Goal: Check status: Check status

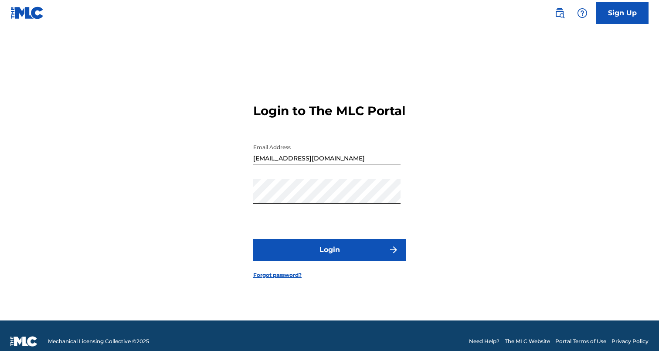
click at [309, 261] on button "Login" at bounding box center [329, 250] width 152 height 22
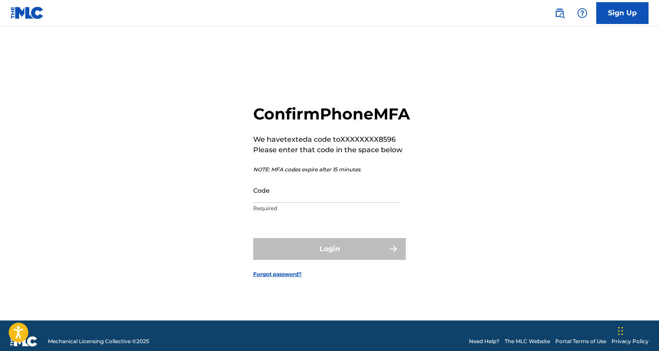
click at [278, 214] on div "Code Required" at bounding box center [326, 197] width 147 height 39
click at [285, 203] on input "Code" at bounding box center [326, 190] width 147 height 25
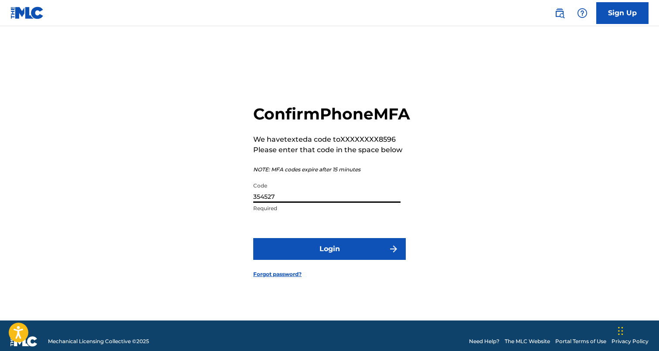
type input "354527"
click at [253, 238] on button "Login" at bounding box center [329, 249] width 152 height 22
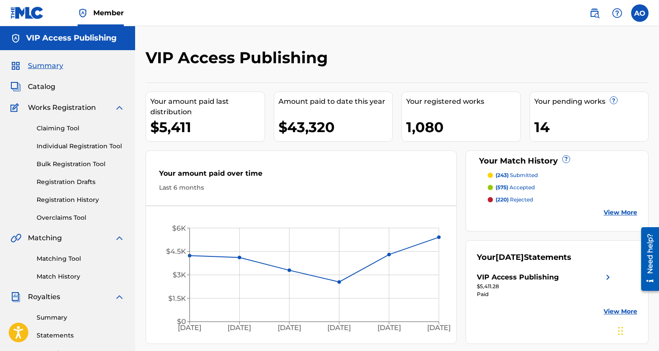
click at [46, 87] on span "Catalog" at bounding box center [41, 86] width 27 height 10
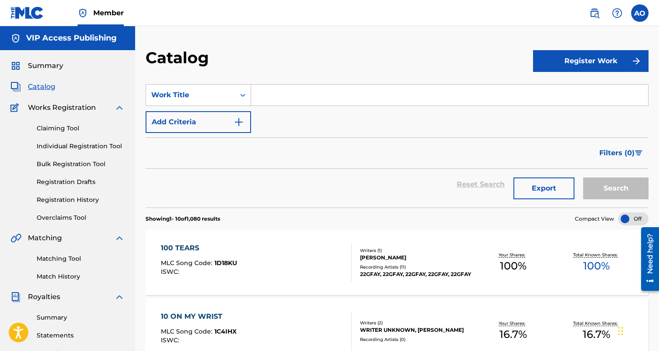
click at [66, 198] on link "Registration History" at bounding box center [81, 199] width 88 height 9
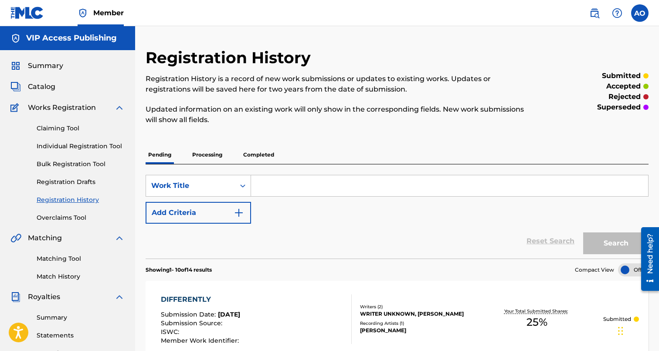
click at [211, 152] on p "Processing" at bounding box center [207, 155] width 35 height 18
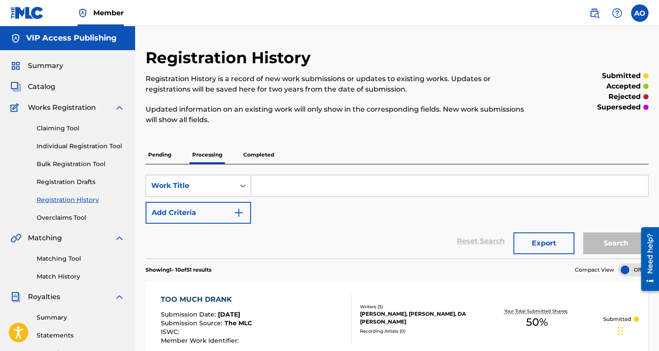
click at [273, 159] on p "Completed" at bounding box center [258, 155] width 36 height 18
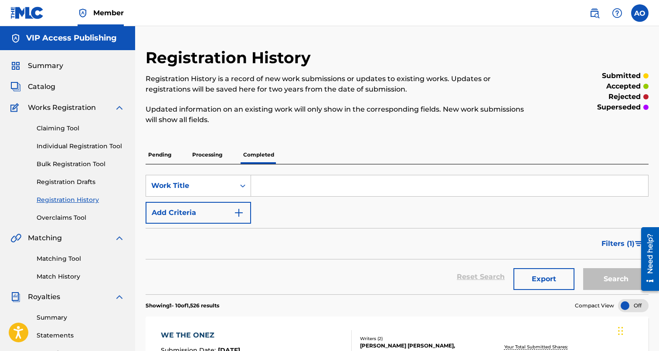
click at [156, 153] on p "Pending" at bounding box center [160, 155] width 28 height 18
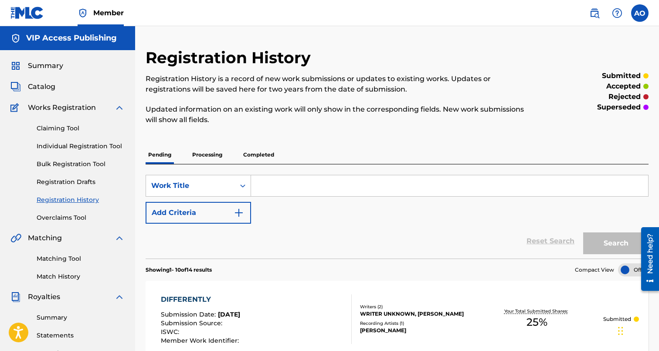
click at [43, 88] on span "Catalog" at bounding box center [41, 86] width 27 height 10
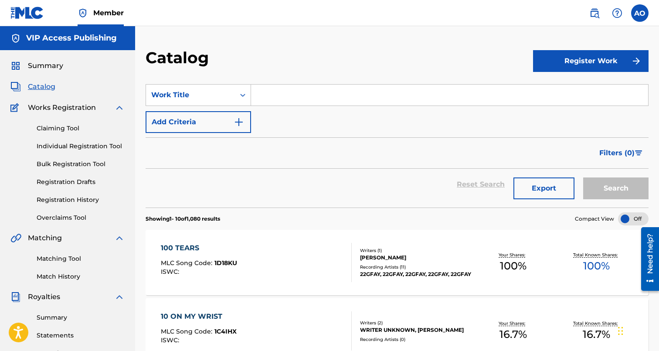
click at [51, 68] on span "Summary" at bounding box center [45, 66] width 35 height 10
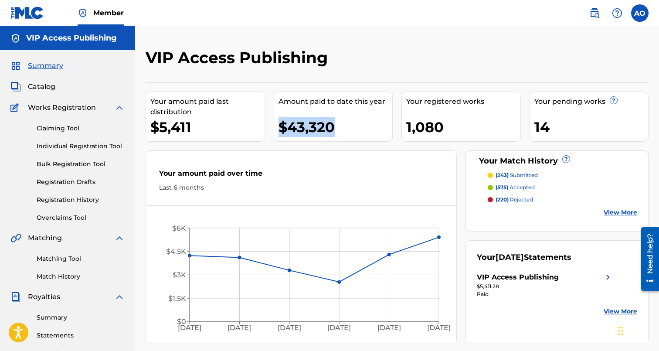
drag, startPoint x: 279, startPoint y: 129, endPoint x: 344, endPoint y: 124, distance: 64.6
click at [344, 124] on div "$43,320" at bounding box center [335, 127] width 114 height 20
drag, startPoint x: 363, startPoint y: 125, endPoint x: 247, endPoint y: 120, distance: 115.6
click at [247, 120] on div "Your amount paid last distribution $5,411 Amount paid to date this year $43,320…" at bounding box center [397, 212] width 503 height 261
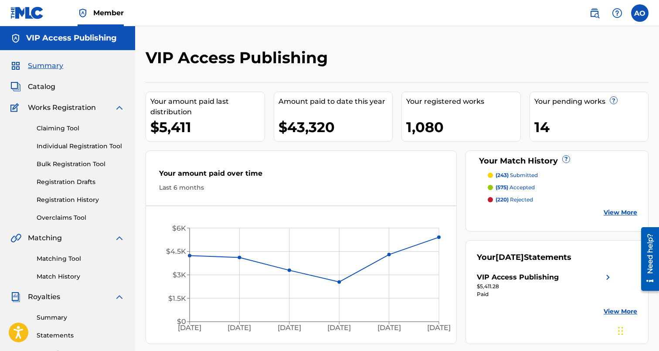
click at [247, 120] on div "$5,411" at bounding box center [207, 127] width 114 height 20
drag, startPoint x: 208, startPoint y: 129, endPoint x: 137, endPoint y: 121, distance: 71.9
click at [137, 121] on div "VIP Access Publishing Your amount paid last distribution $5,411 Amount paid to …" at bounding box center [397, 273] width 524 height 450
drag, startPoint x: 139, startPoint y: 121, endPoint x: 219, endPoint y: 121, distance: 79.3
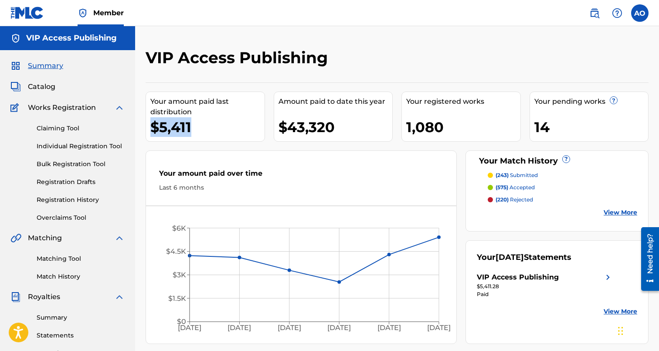
click at [219, 121] on div "VIP Access Publishing Your amount paid last distribution $5,411 Amount paid to …" at bounding box center [397, 273] width 524 height 450
click at [219, 121] on div "$5,411" at bounding box center [207, 127] width 114 height 20
click at [44, 66] on span "Summary" at bounding box center [45, 66] width 35 height 10
click at [41, 90] on span "Catalog" at bounding box center [41, 86] width 27 height 10
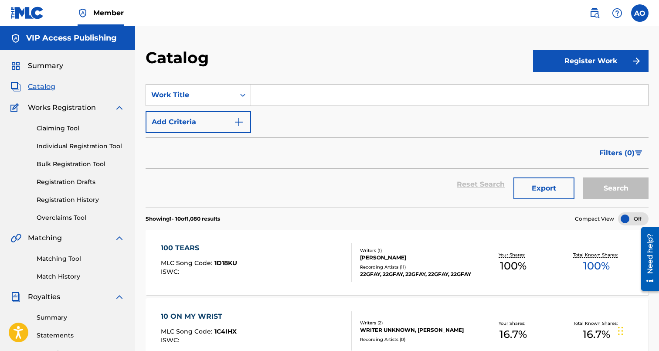
click at [45, 70] on span "Summary" at bounding box center [45, 66] width 35 height 10
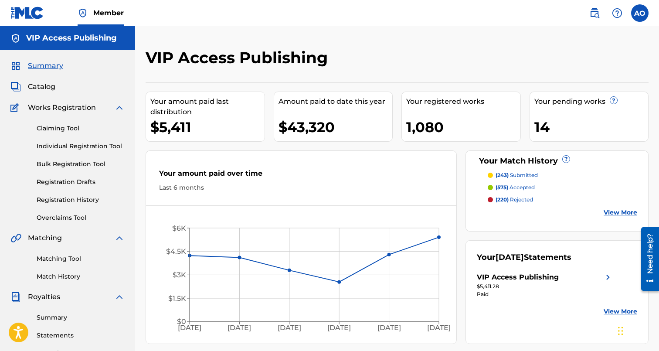
click at [45, 91] on span "Catalog" at bounding box center [41, 86] width 27 height 10
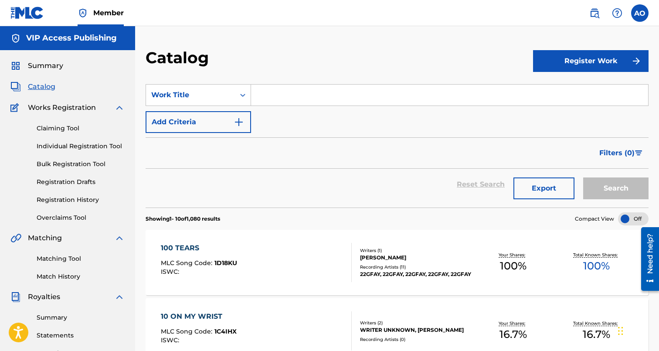
click at [44, 64] on span "Summary" at bounding box center [45, 66] width 35 height 10
